Goal: Transaction & Acquisition: Purchase product/service

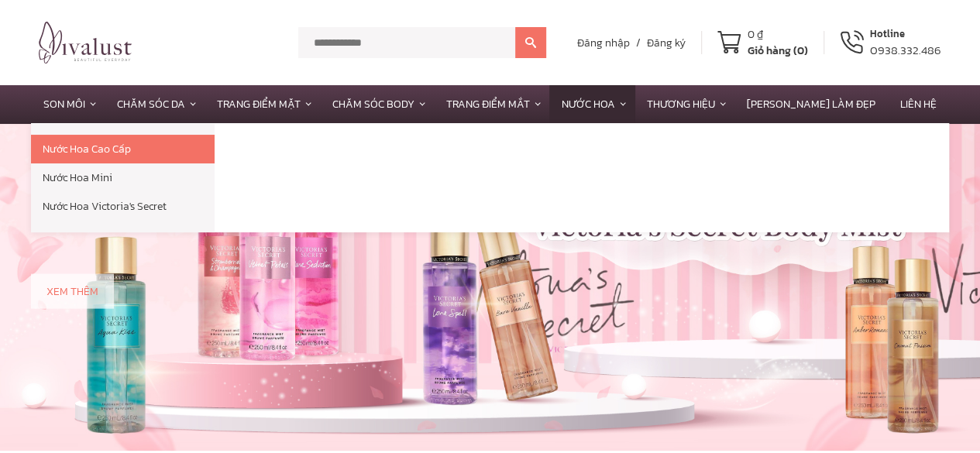
click at [616, 100] on link "Nước Hoa" at bounding box center [591, 104] width 85 height 38
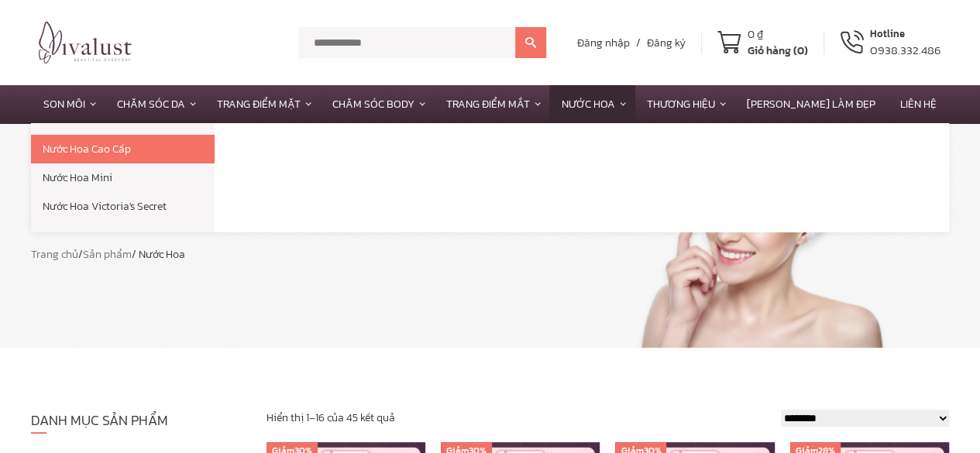
click at [132, 201] on link "Nước Hoa Victoria's Secret" at bounding box center [123, 206] width 184 height 29
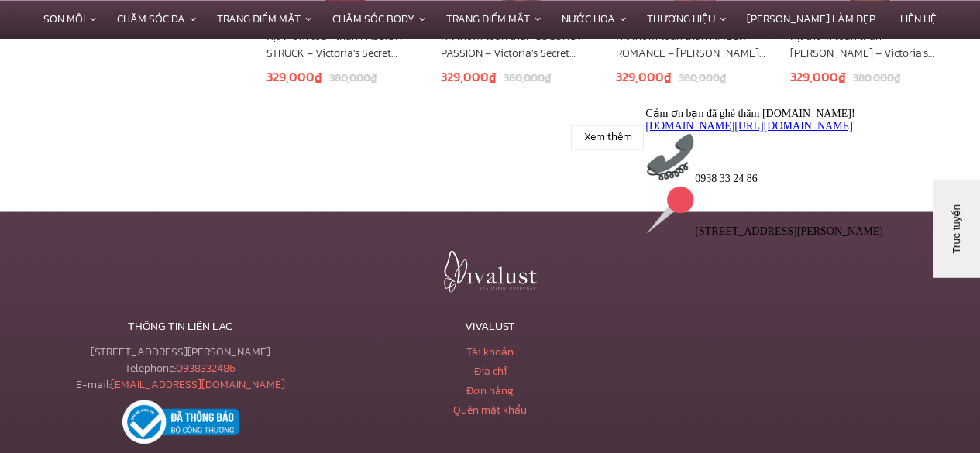
scroll to position [1317, 0]
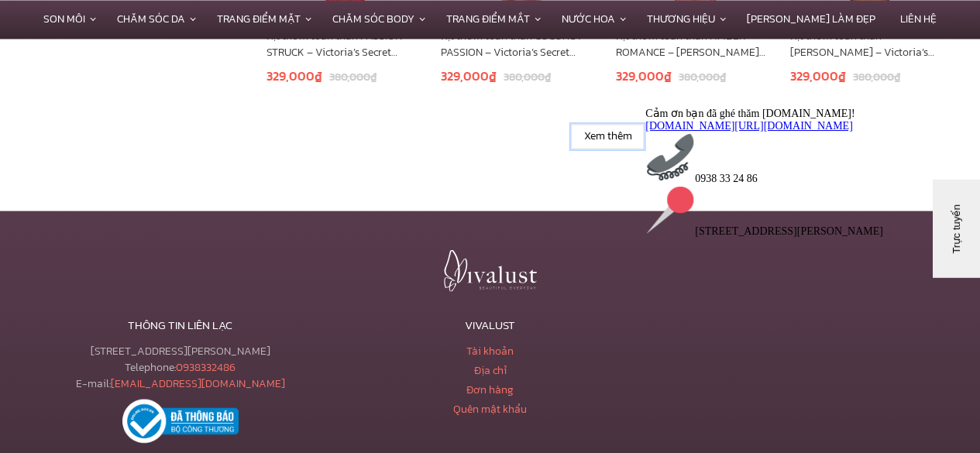
click at [630, 128] on link "Xem thêm" at bounding box center [607, 136] width 73 height 25
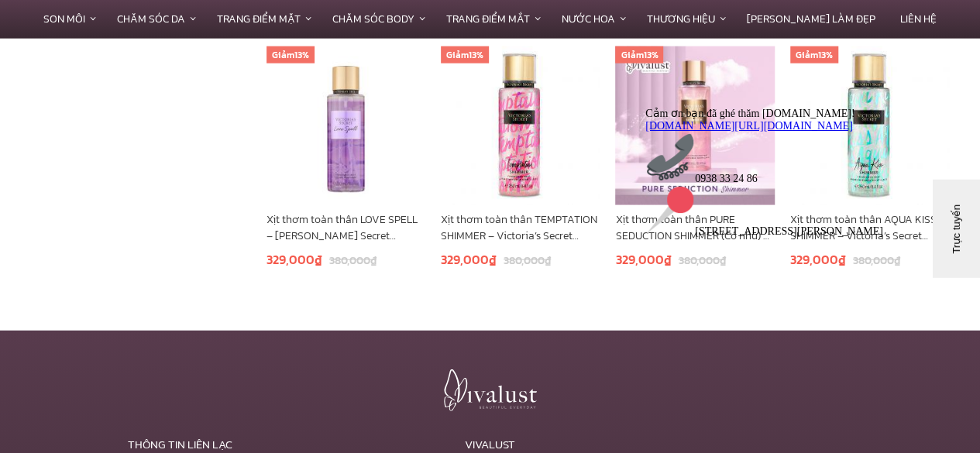
scroll to position [1936, 0]
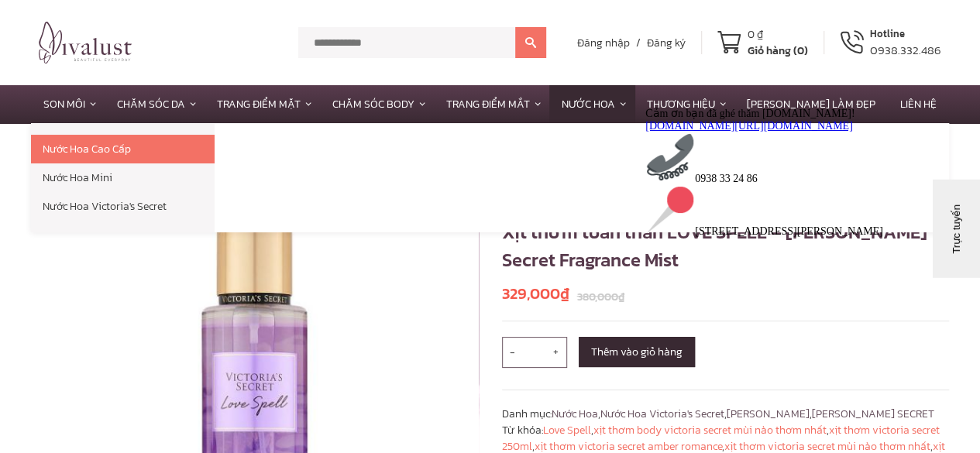
click at [629, 102] on link "Nước Hoa" at bounding box center [591, 104] width 85 height 38
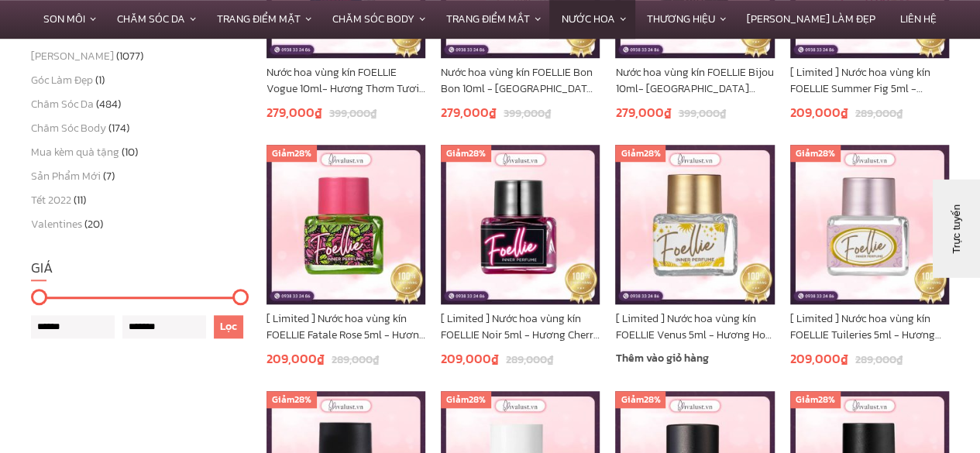
scroll to position [542, 0]
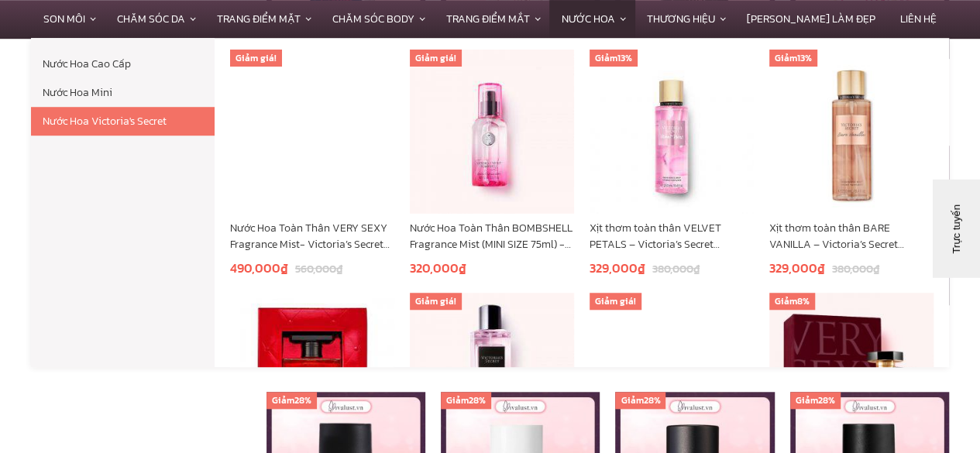
click at [132, 117] on link "Nước Hoa Victoria's Secret" at bounding box center [123, 121] width 184 height 29
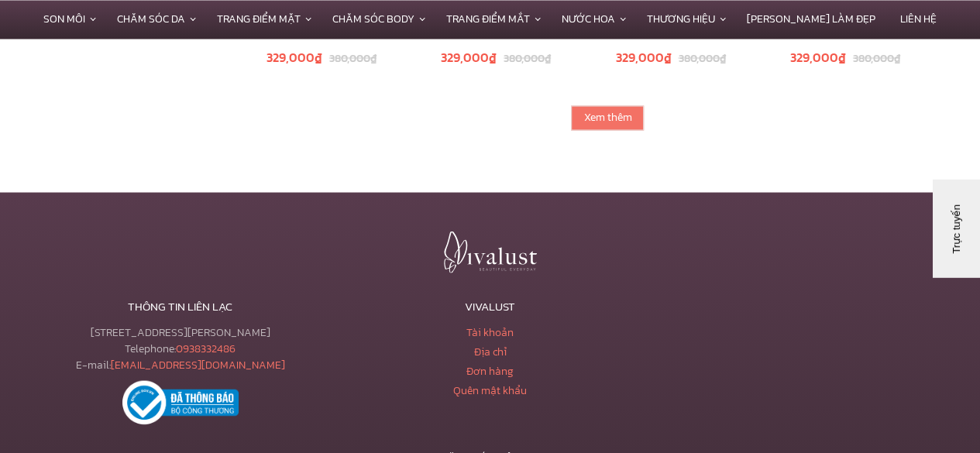
scroll to position [1312, 0]
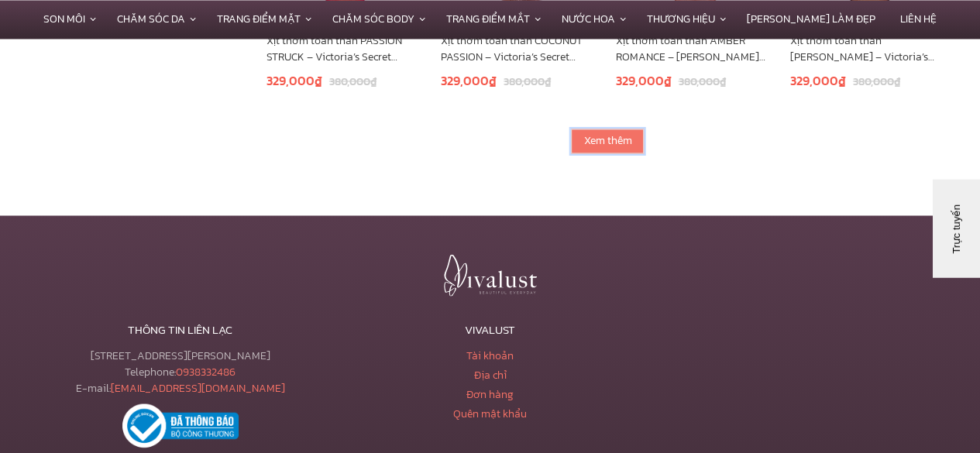
click at [605, 129] on link "Xem thêm" at bounding box center [607, 141] width 73 height 25
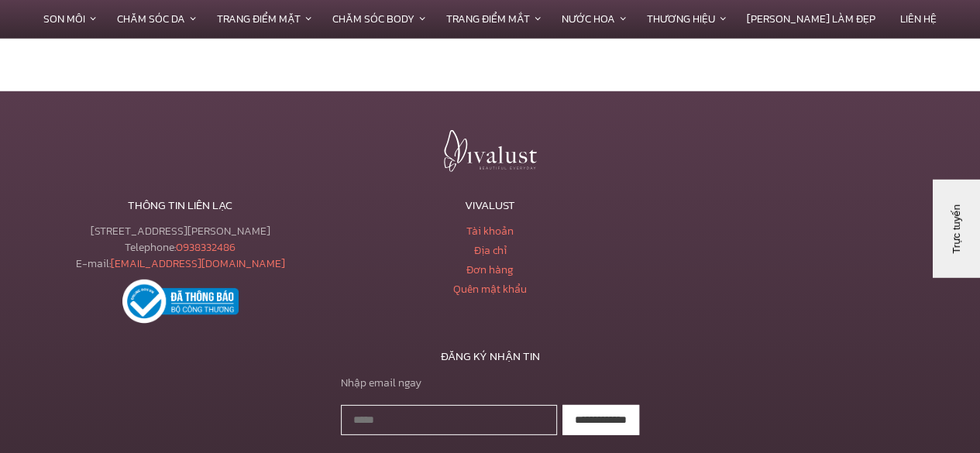
scroll to position [2207, 0]
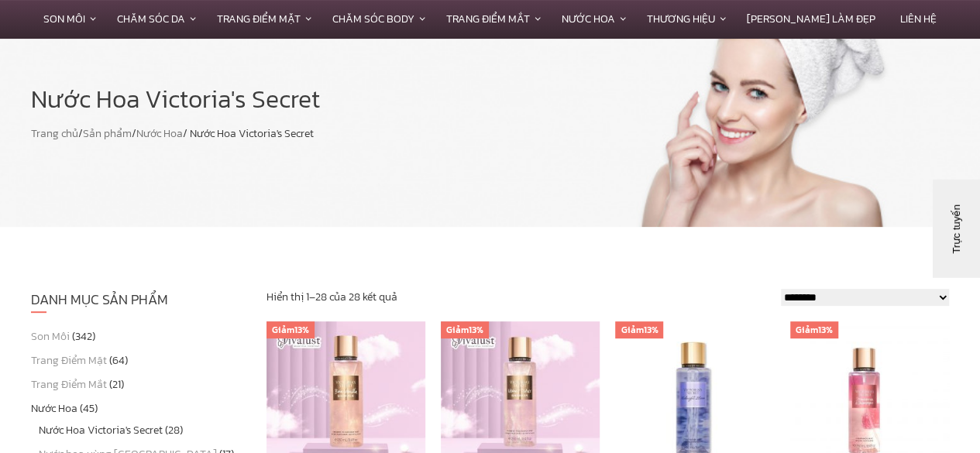
scroll to position [116, 0]
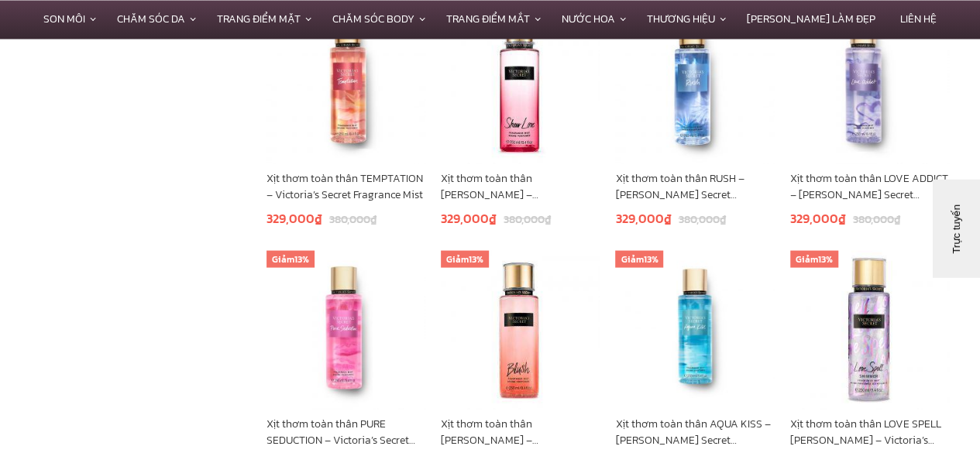
scroll to position [1588, 0]
